Goal: Information Seeking & Learning: Learn about a topic

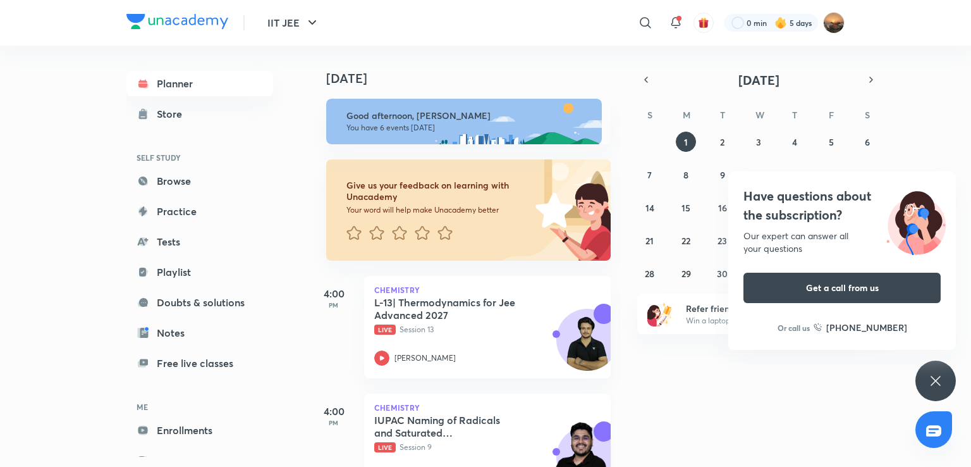
click at [407, 419] on h5 "IUPAC Naming of Radicals and Saturated [MEDICAL_DATA]" at bounding box center [452, 425] width 157 height 25
